Goal: Information Seeking & Learning: Learn about a topic

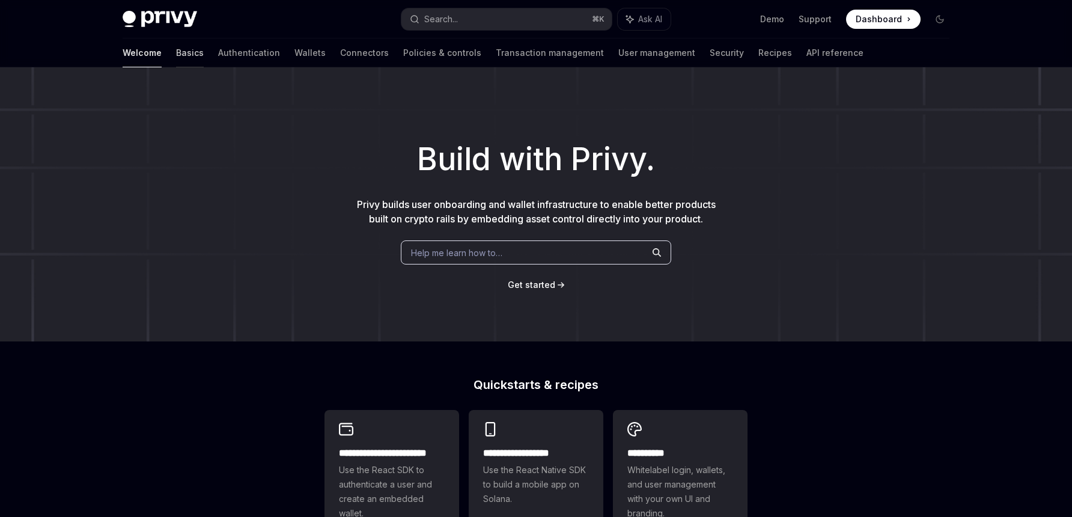
click at [176, 58] on link "Basics" at bounding box center [190, 52] width 28 height 29
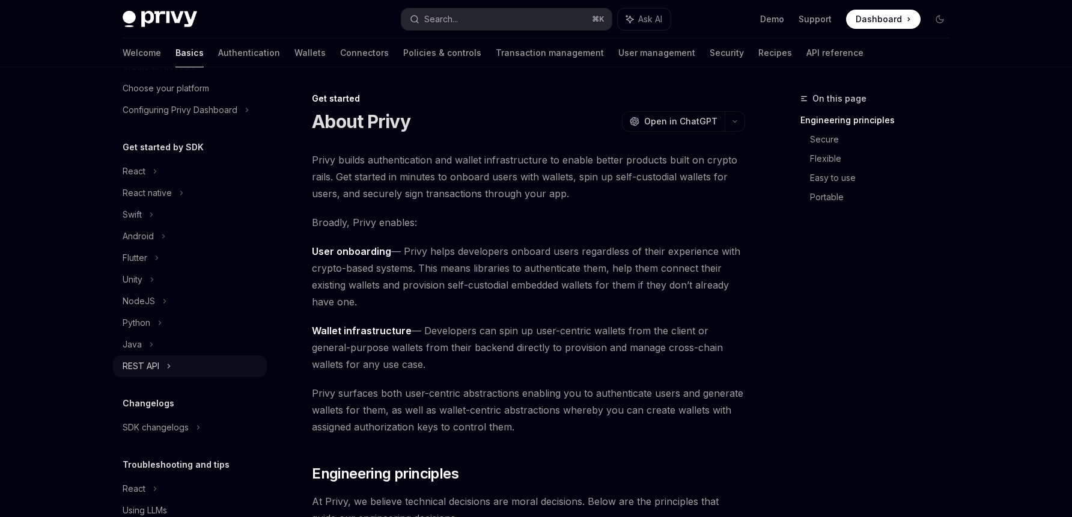
scroll to position [91, 0]
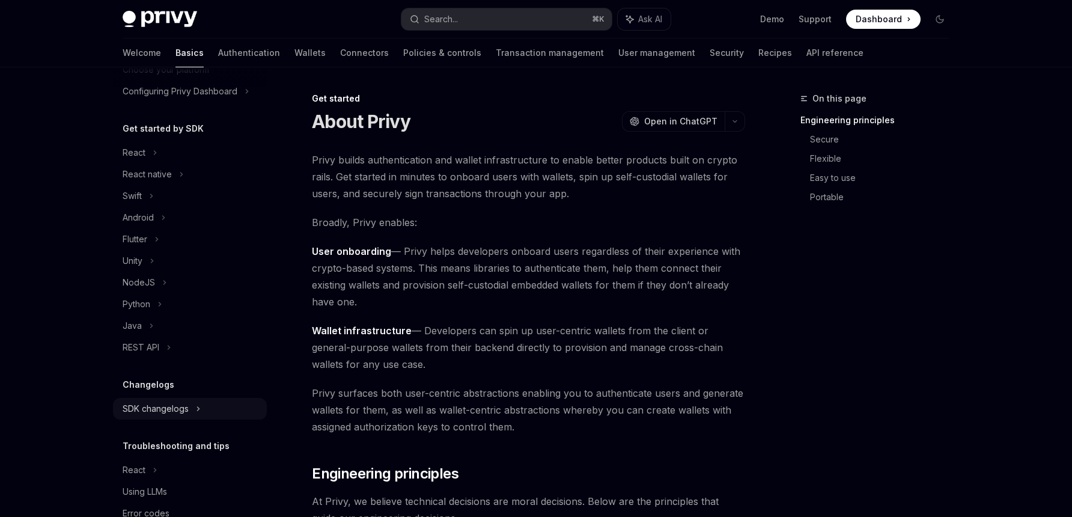
click at [145, 160] on div "SDK changelogs" at bounding box center [134, 152] width 23 height 14
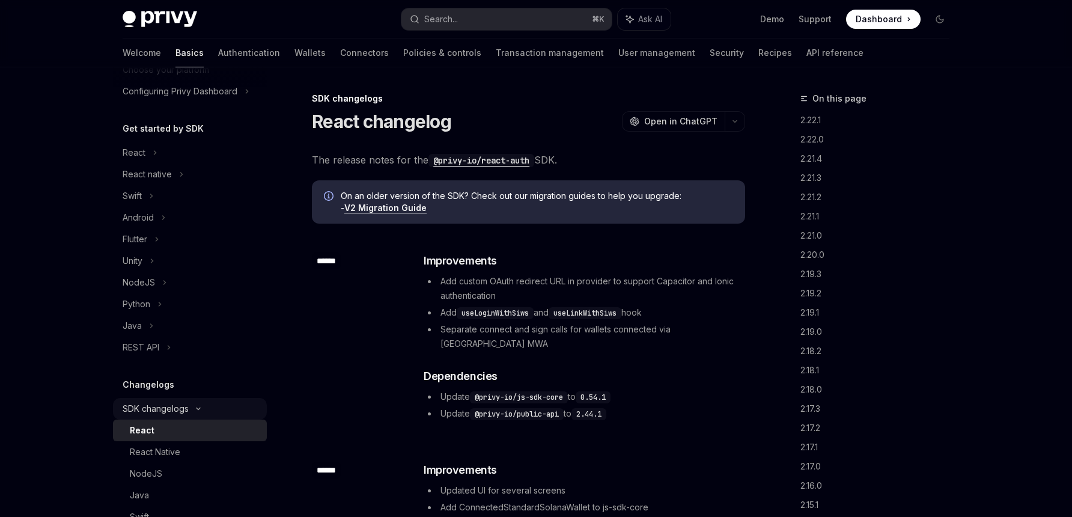
type textarea "*"
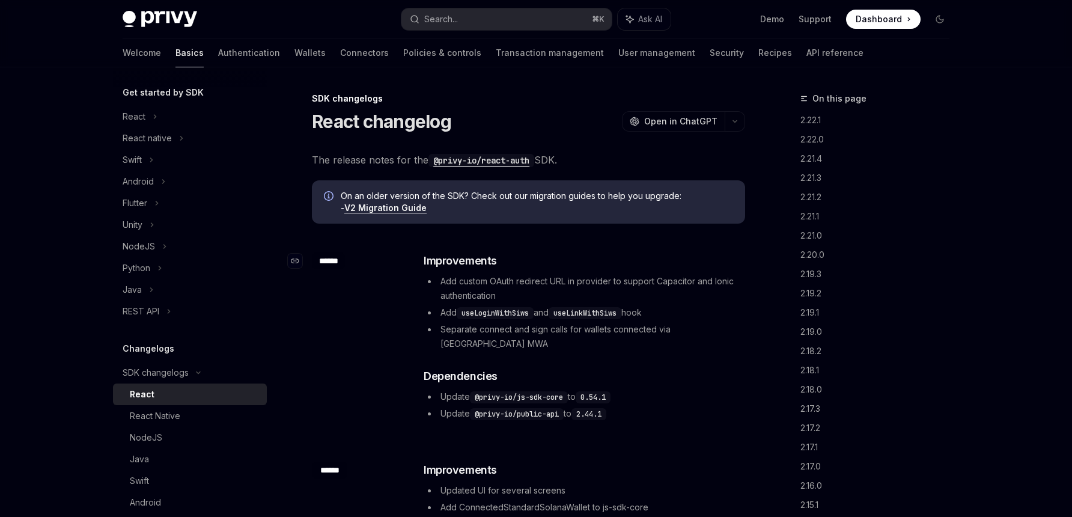
click at [323, 260] on div "******" at bounding box center [328, 260] width 33 height 17
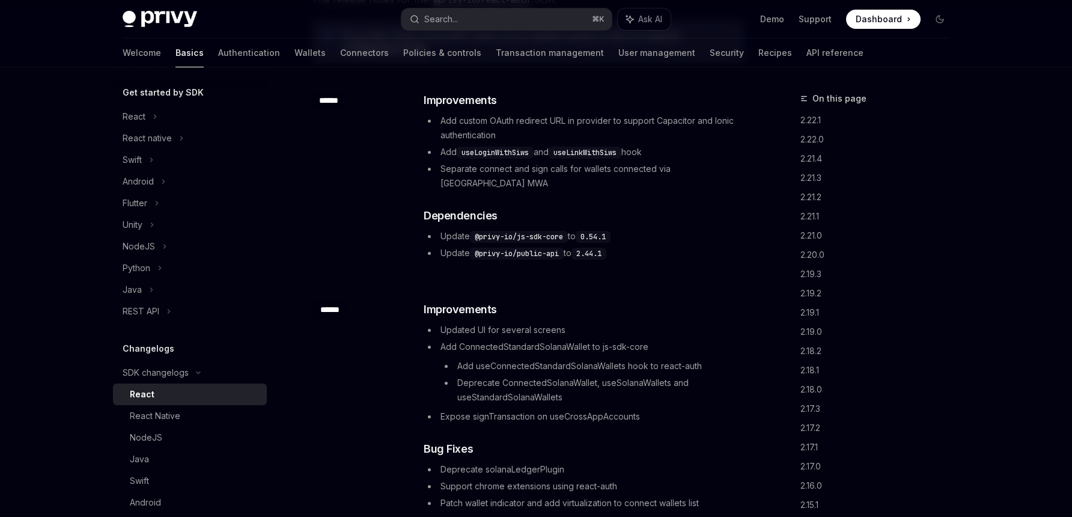
scroll to position [161, 0]
click at [296, 102] on icon "Navigate to changelog" at bounding box center [295, 99] width 8 height 7
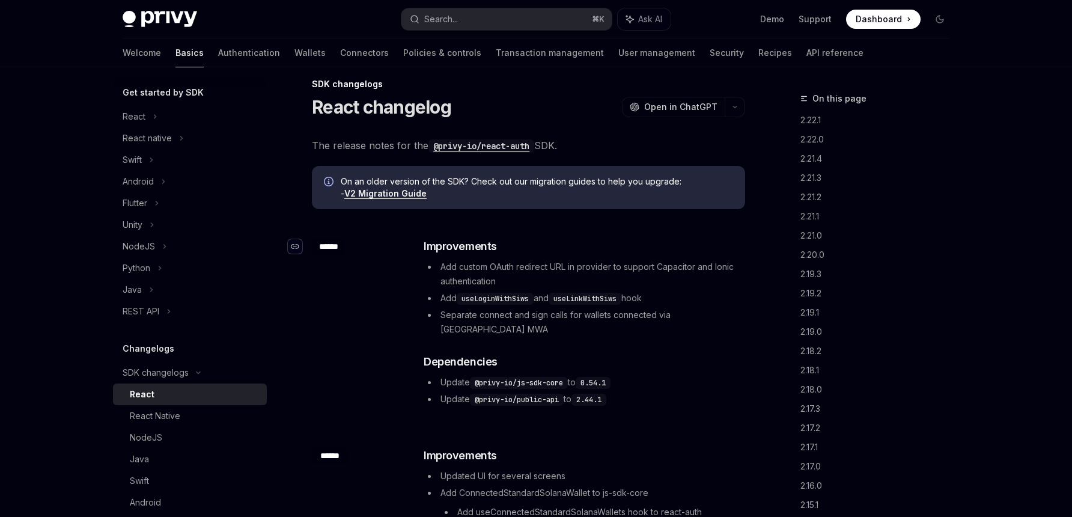
click at [292, 242] on div "Navigate to changelog" at bounding box center [295, 246] width 14 height 14
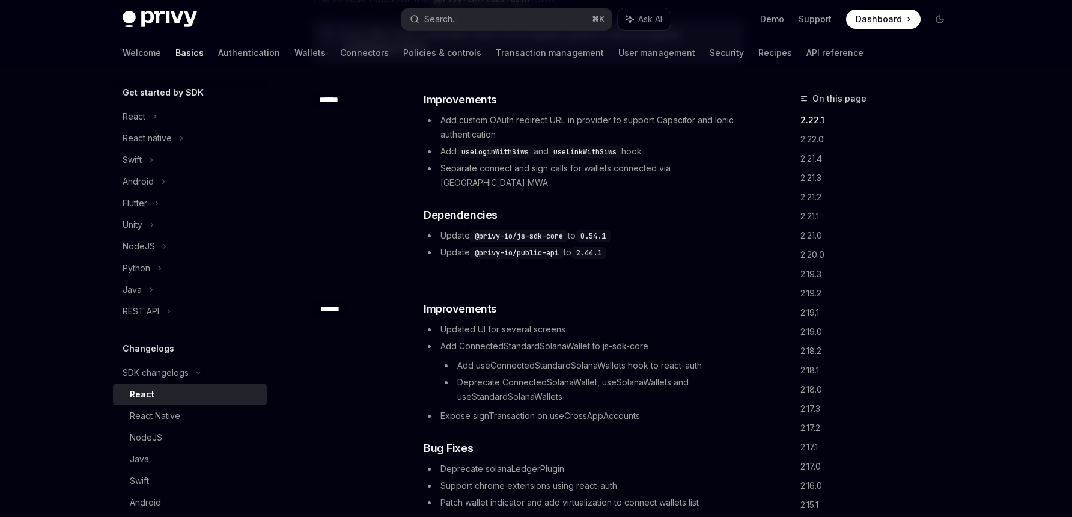
scroll to position [0, 0]
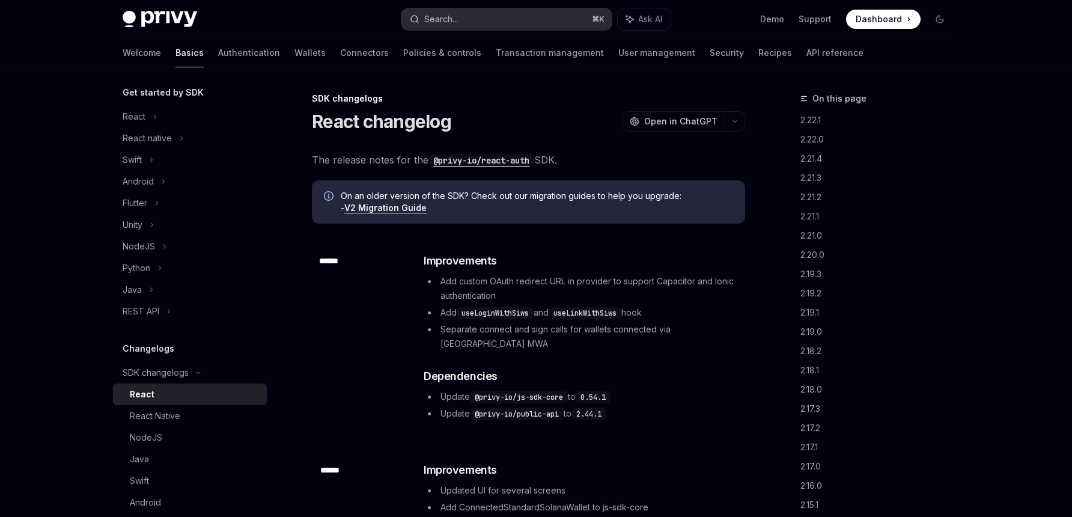
click at [444, 22] on div "Search..." at bounding box center [441, 19] width 34 height 14
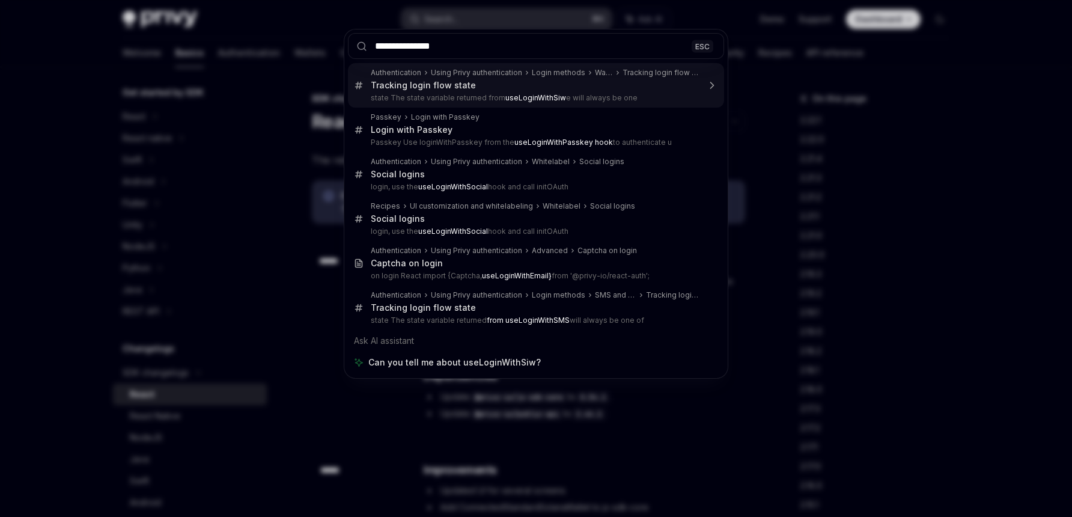
type input "**********"
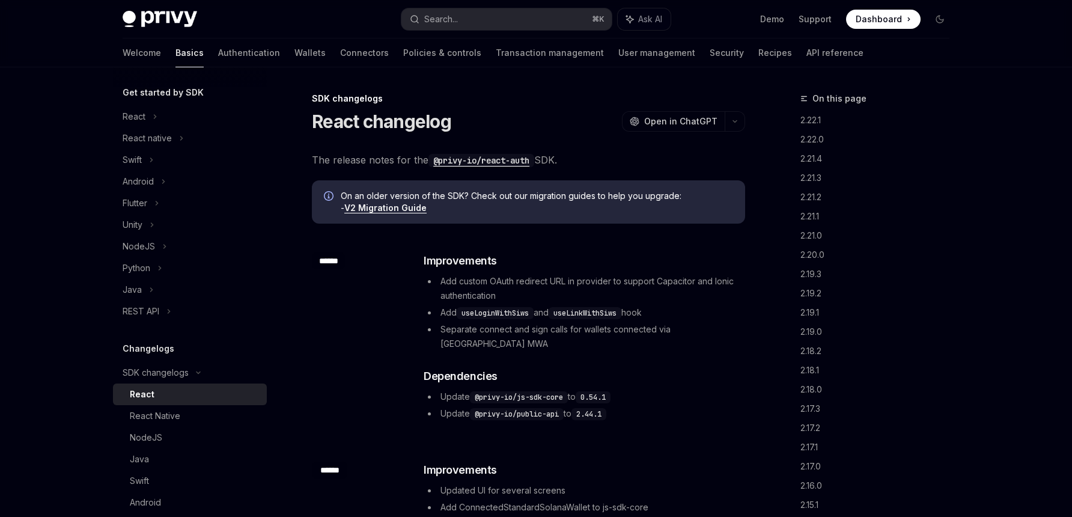
type textarea "*"
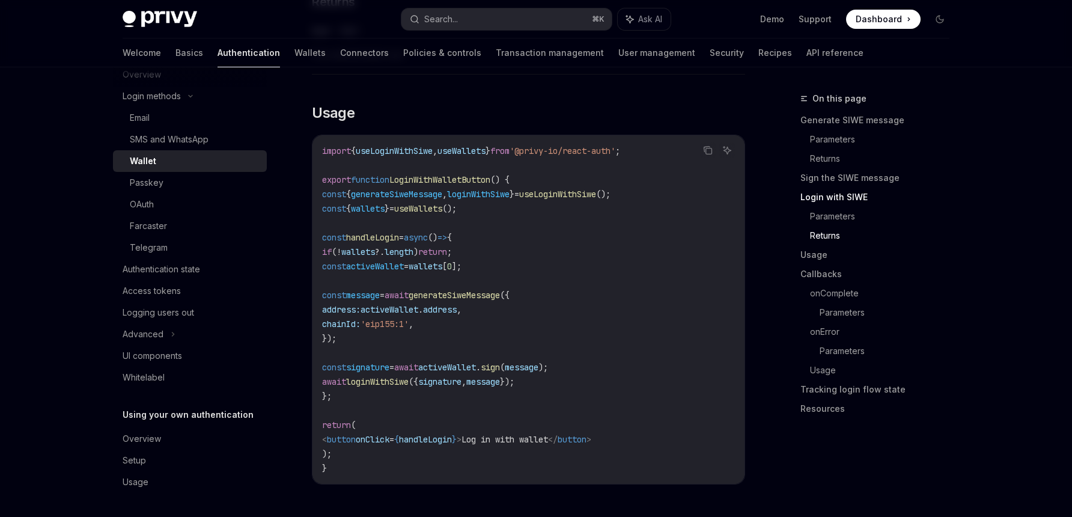
scroll to position [1359, 0]
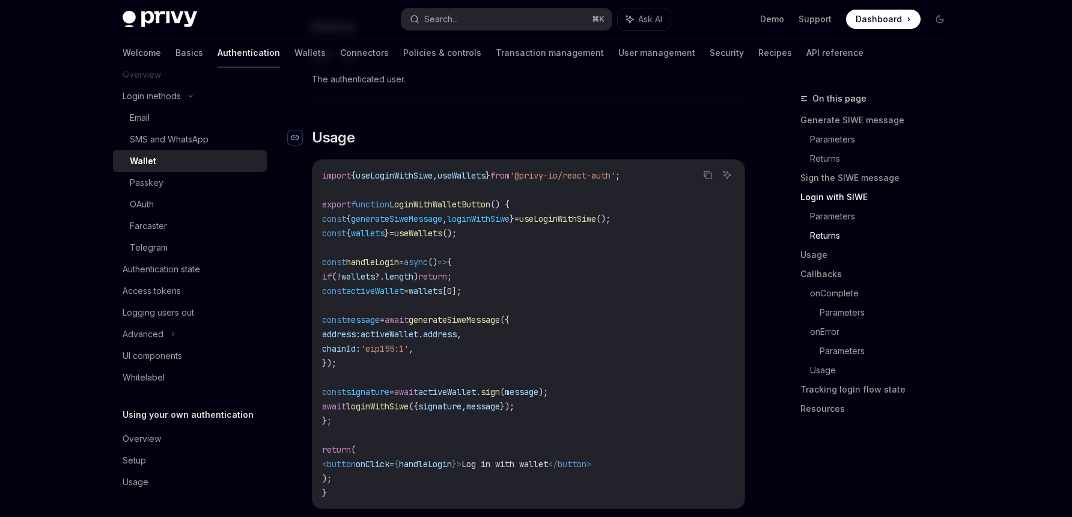
click at [298, 140] on icon "Navigate to header" at bounding box center [295, 137] width 8 height 5
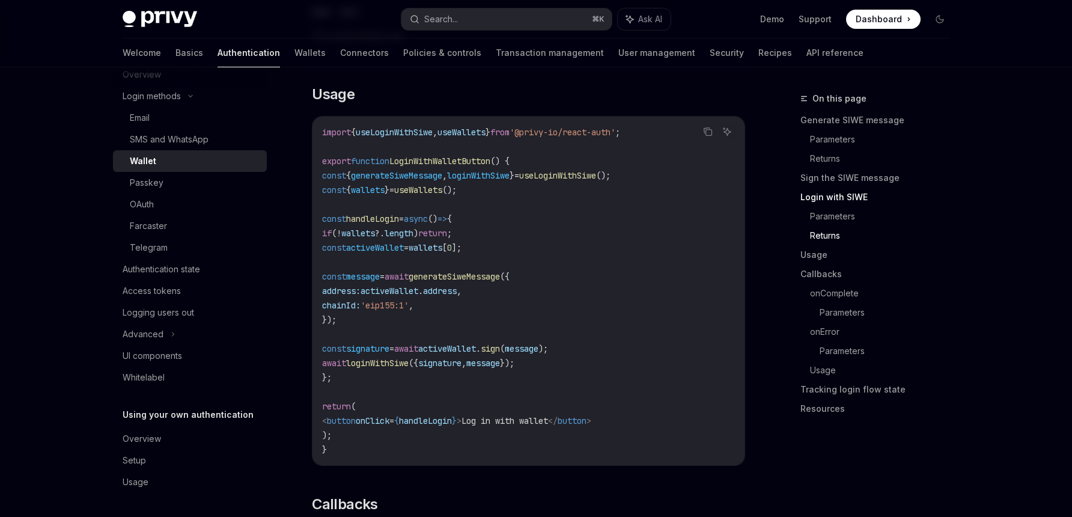
scroll to position [1405, 0]
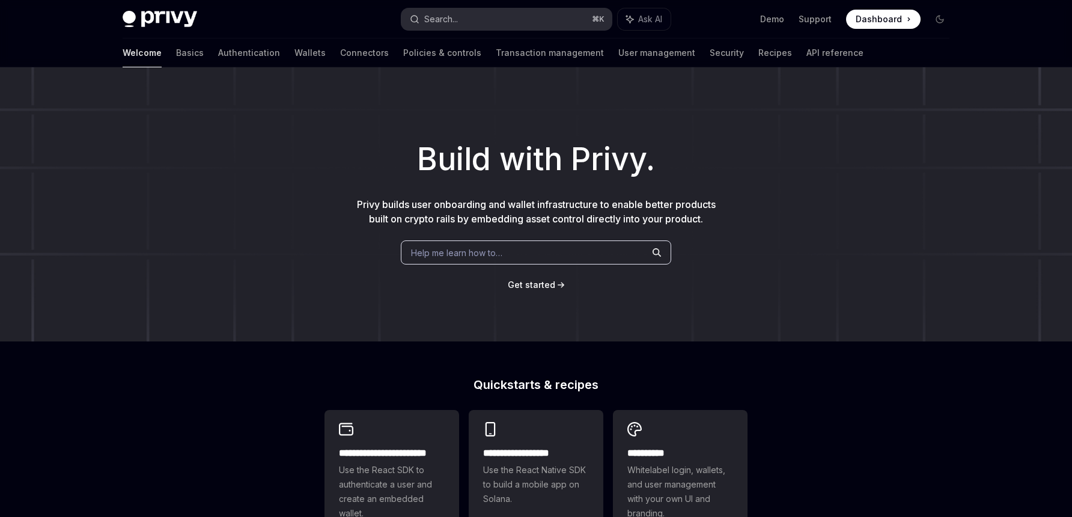
click at [451, 28] on button "Search... ⌘ K" at bounding box center [507, 19] width 210 height 22
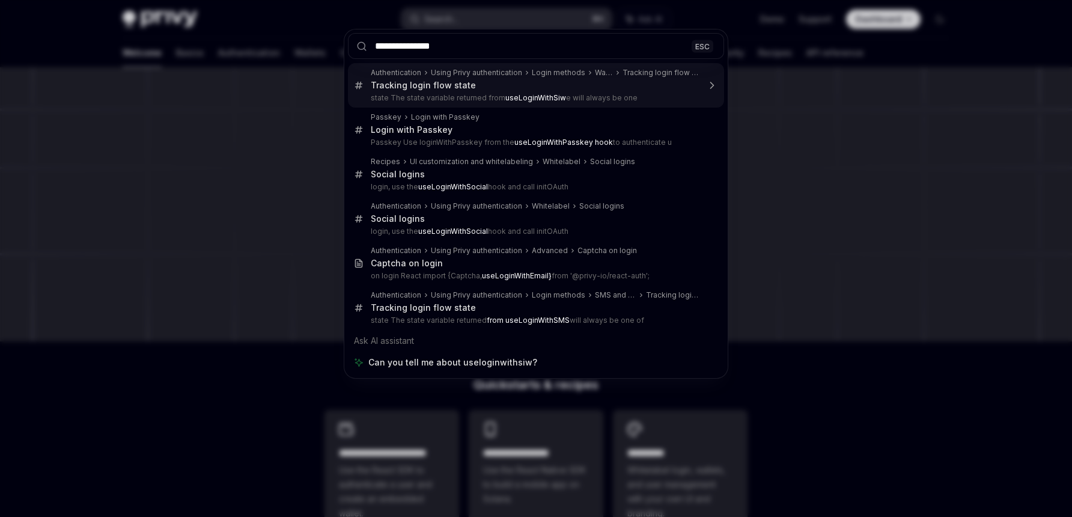
type input "**********"
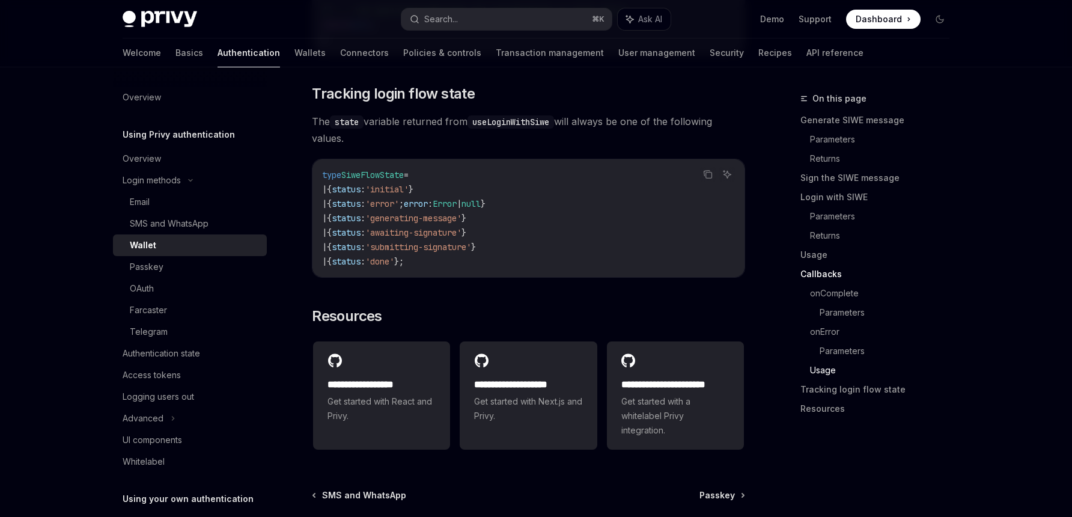
scroll to position [2995, 0]
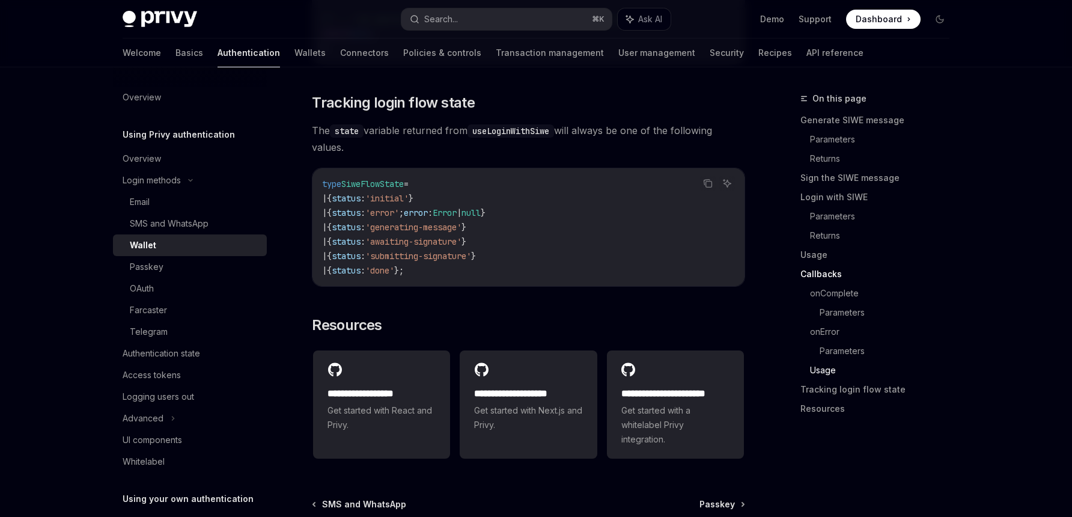
click at [187, 245] on div "Wallet" at bounding box center [195, 245] width 130 height 14
type textarea "*"
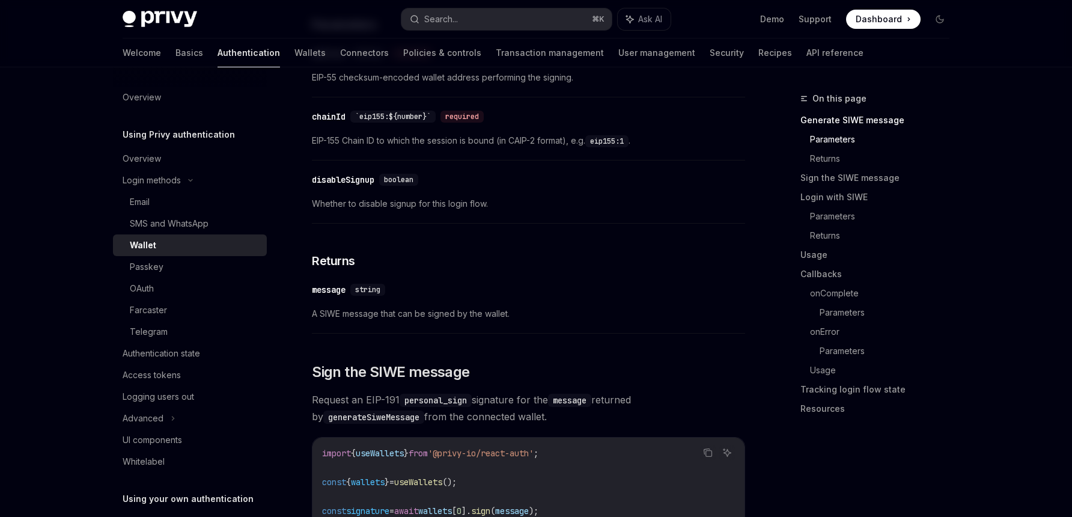
scroll to position [496, 0]
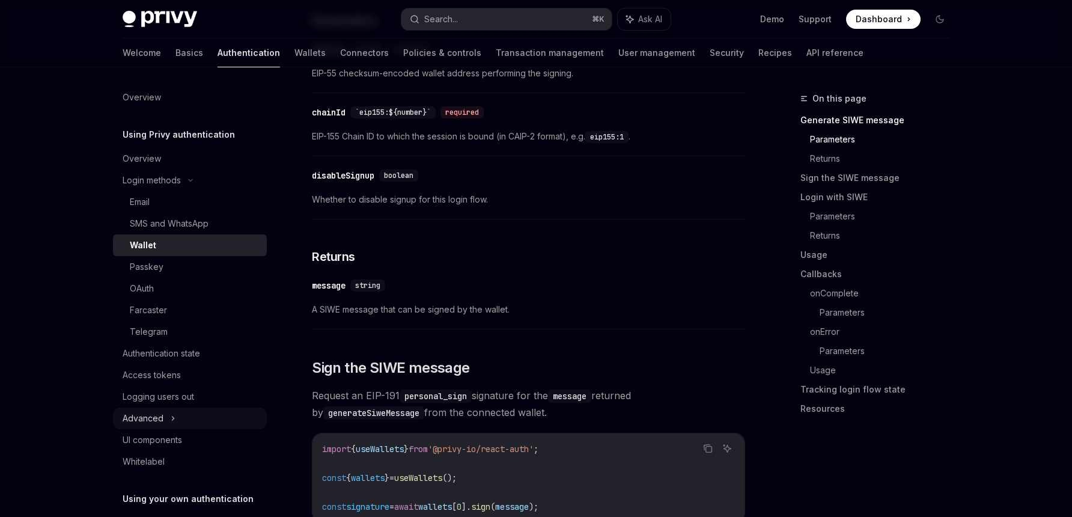
click at [160, 423] on div "Advanced" at bounding box center [143, 418] width 41 height 14
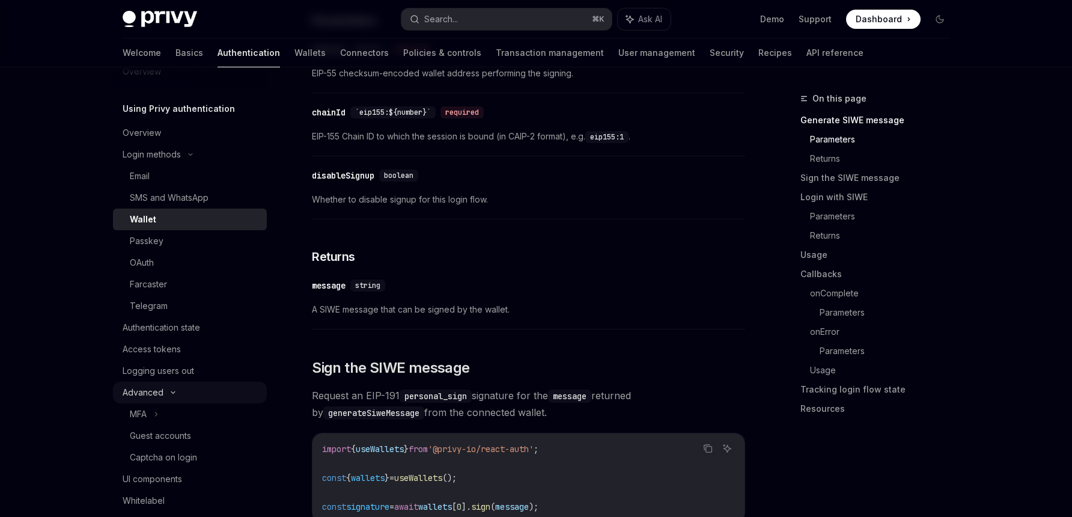
scroll to position [25, 0]
click at [518, 17] on button "Search... ⌘ K" at bounding box center [507, 19] width 210 height 22
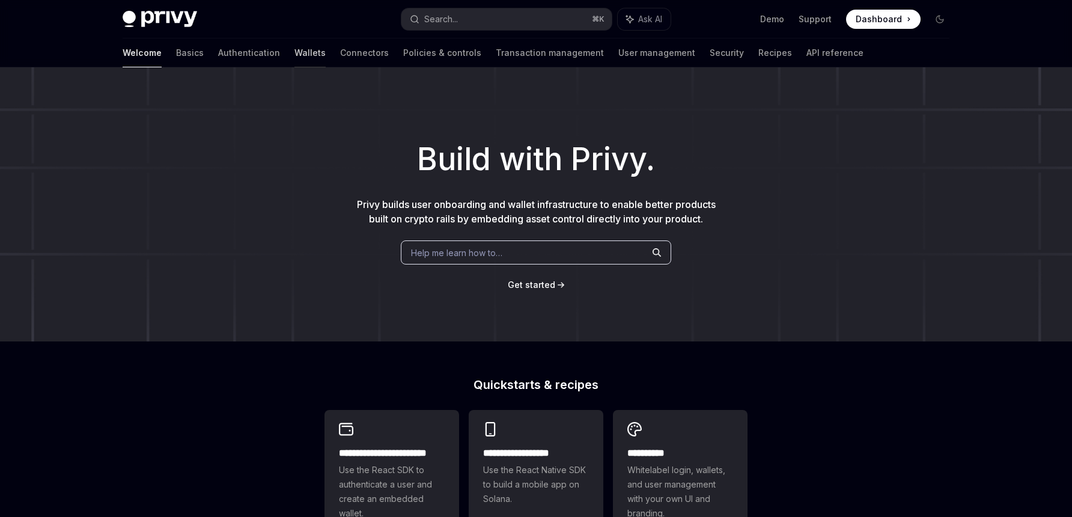
click at [295, 60] on link "Wallets" at bounding box center [310, 52] width 31 height 29
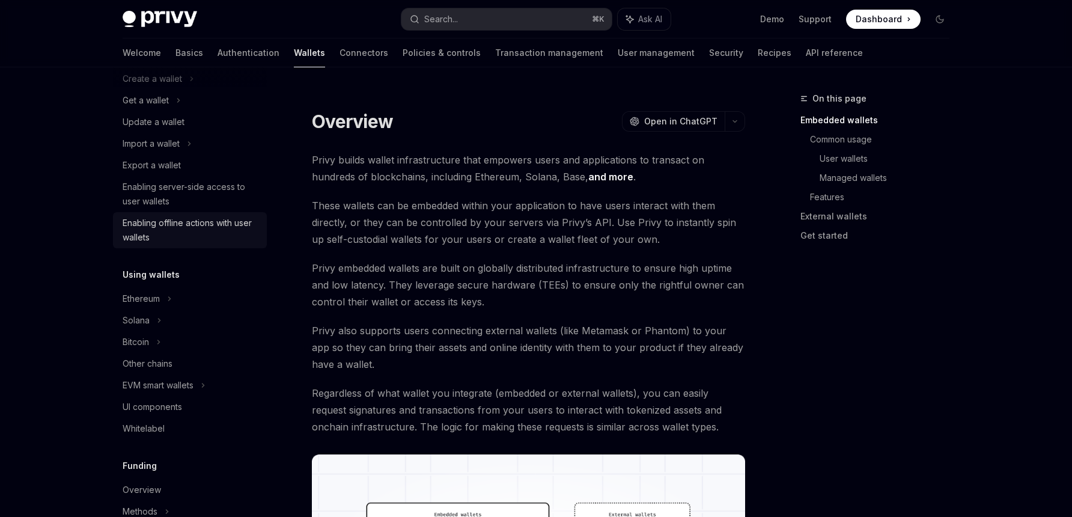
scroll to position [112, 0]
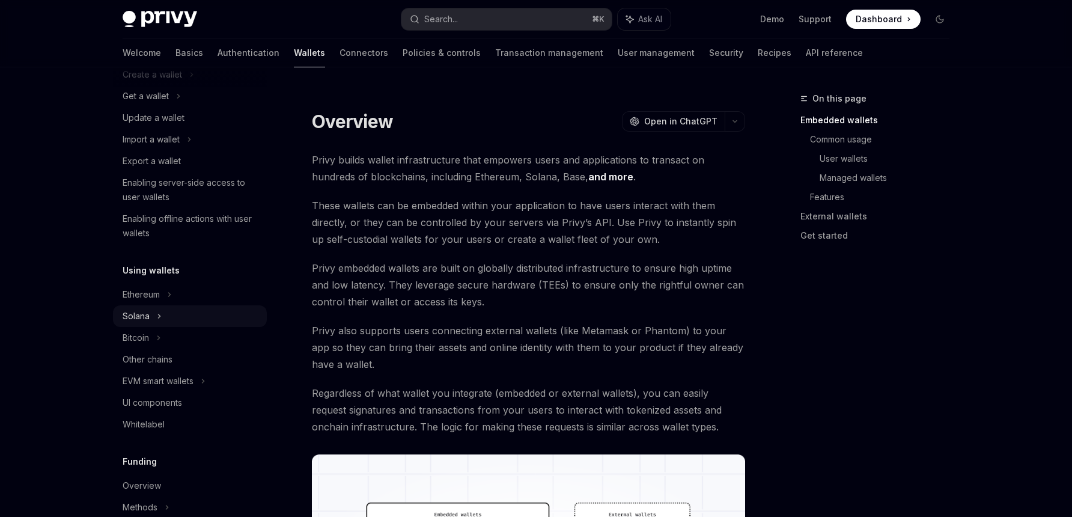
click at [154, 107] on div "Solana" at bounding box center [190, 96] width 154 height 22
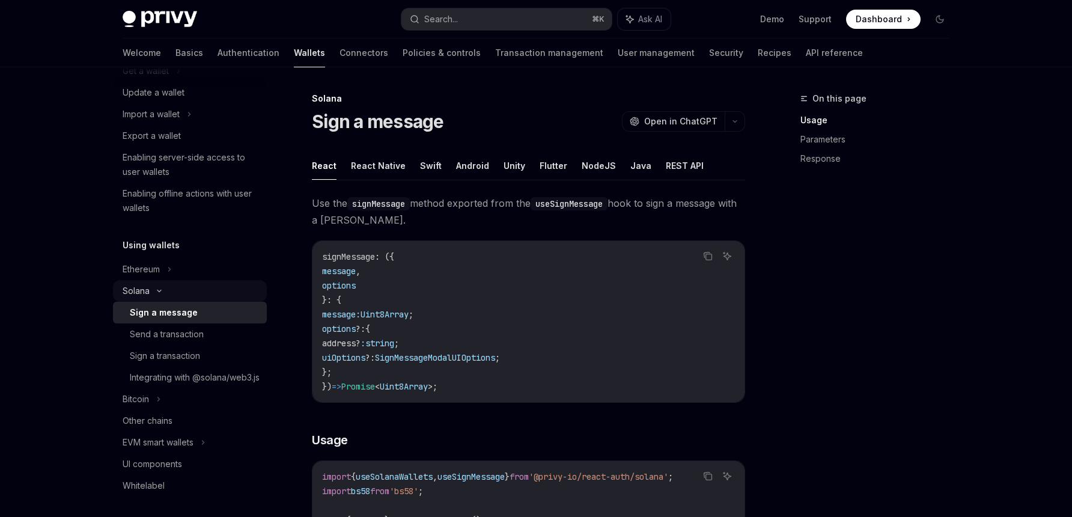
scroll to position [145, 0]
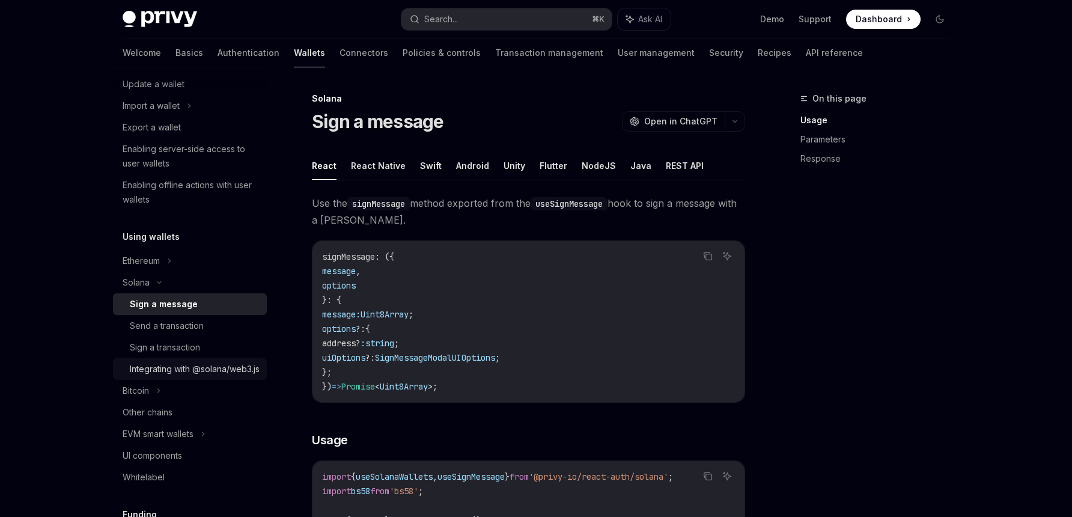
click at [183, 372] on div "Integrating with @solana/web3.js" at bounding box center [195, 369] width 130 height 14
type textarea "*"
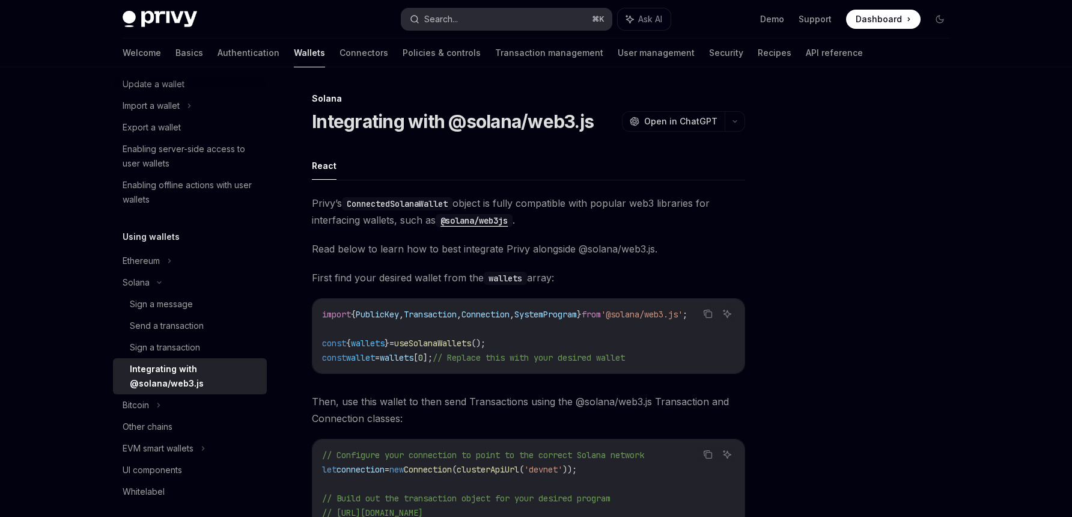
click at [478, 21] on button "Search... ⌘ K" at bounding box center [507, 19] width 210 height 22
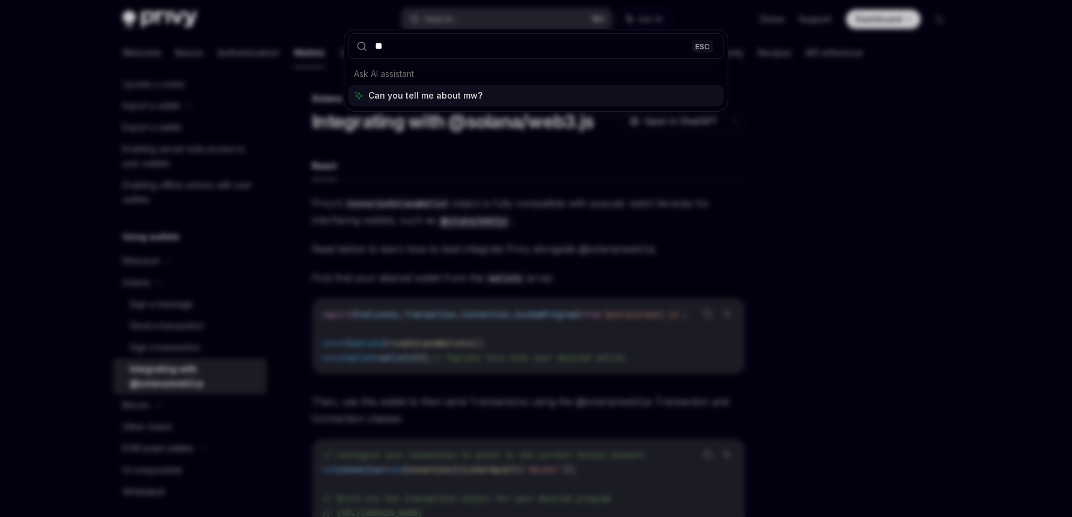
type input "***"
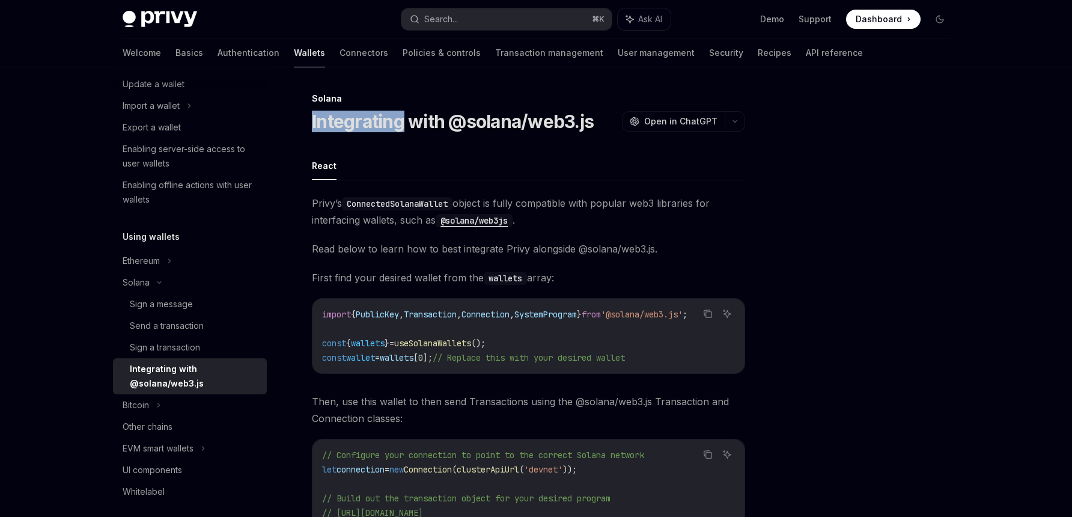
click at [504, 109] on div "Solana Integrating with @solana/web3.js OpenAI Open in ChatGPT" at bounding box center [528, 113] width 433 height 40
type textarea "*"
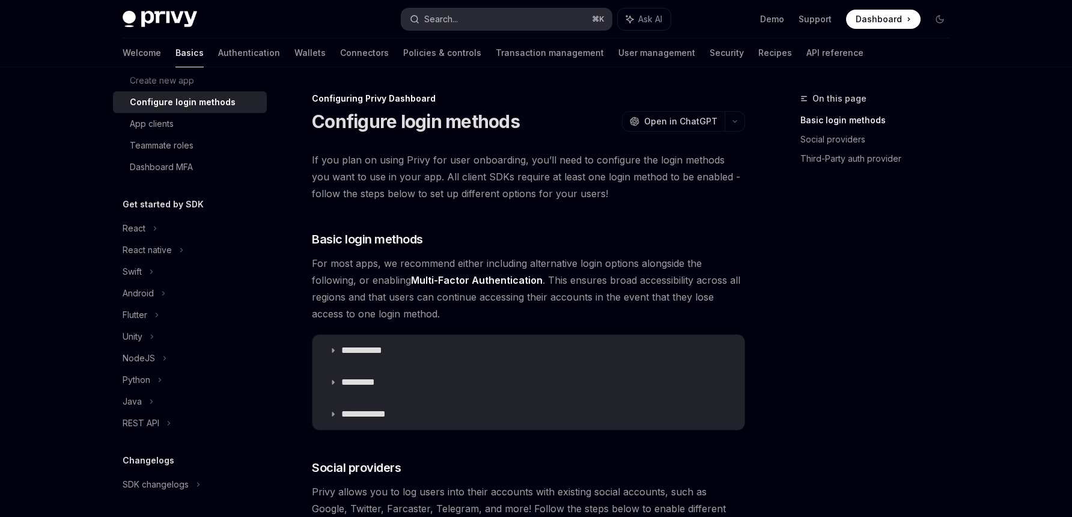
click at [455, 10] on button "Search... ⌘ K" at bounding box center [507, 19] width 210 height 22
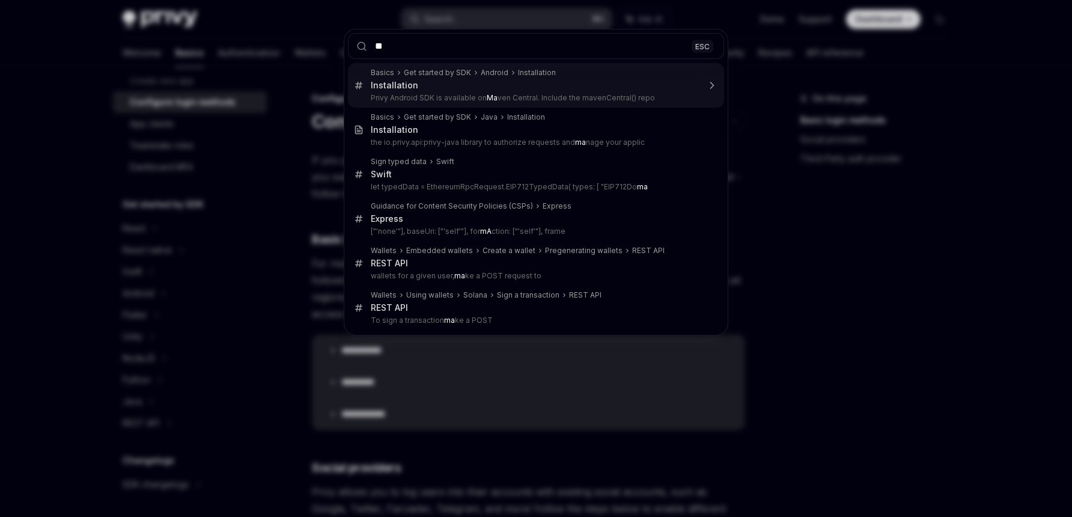
type input "***"
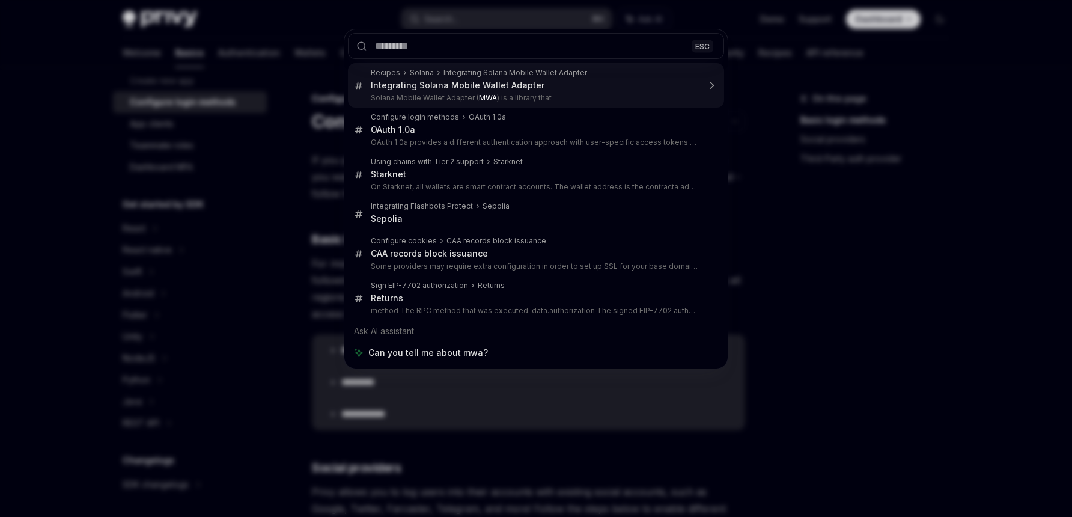
type textarea "*"
